Goal: Task Accomplishment & Management: Use online tool/utility

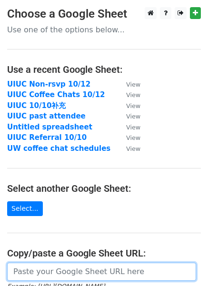
click at [67, 265] on input "url" at bounding box center [101, 272] width 189 height 18
paste input "[URL][DOMAIN_NAME]"
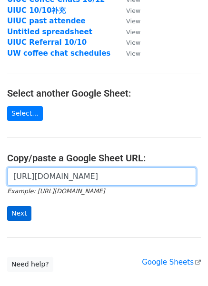
type input "[URL][DOMAIN_NAME]"
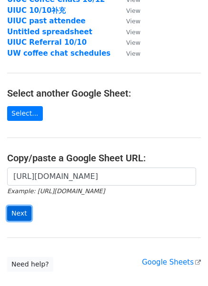
click at [24, 211] on input "Next" at bounding box center [19, 213] width 24 height 15
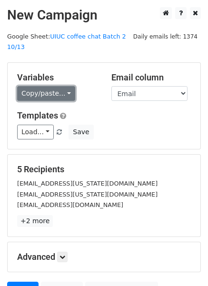
click at [48, 93] on link "Copy/paste..." at bounding box center [46, 93] width 58 height 15
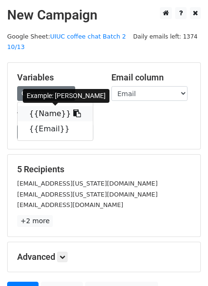
click at [52, 112] on link "{{Name}}" at bounding box center [55, 113] width 75 height 15
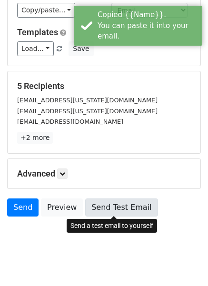
scroll to position [94, 0]
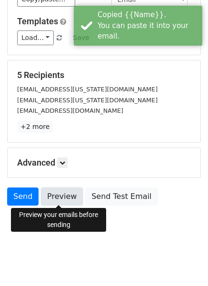
click at [65, 193] on link "Preview" at bounding box center [62, 197] width 42 height 18
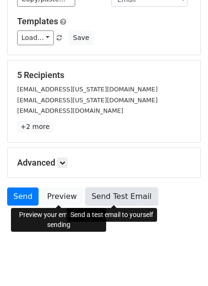
click at [128, 197] on link "Send Test Email" at bounding box center [121, 197] width 72 height 18
